Goal: Information Seeking & Learning: Learn about a topic

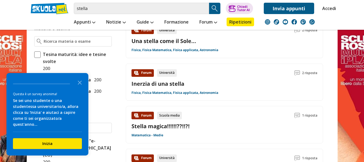
scroll to position [135, 0]
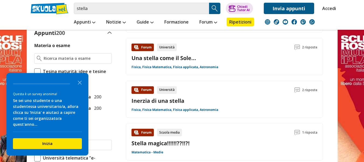
click at [149, 59] on link "Una stella come il Sole..." at bounding box center [164, 57] width 65 height 7
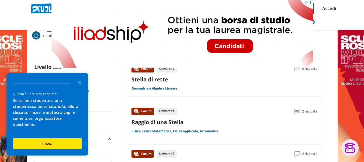
scroll to position [0, 0]
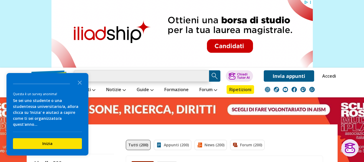
click at [94, 76] on input "stella" at bounding box center [141, 75] width 135 height 11
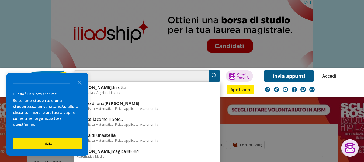
type input "s"
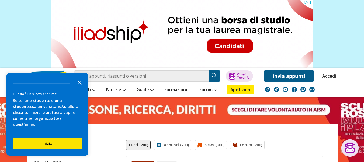
click at [82, 87] on icon "Close the survey" at bounding box center [79, 82] width 11 height 11
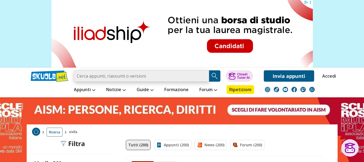
click at [84, 76] on input "search" at bounding box center [141, 75] width 135 height 11
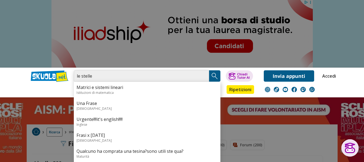
type input "le stelle"
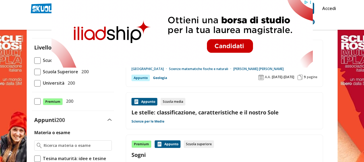
scroll to position [81, 0]
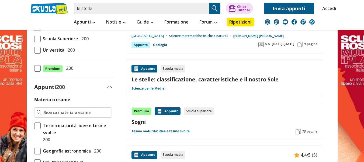
click at [220, 80] on link "Le stelle: classificazione, caratteristiche e il nostro Sole" at bounding box center [225, 79] width 186 height 7
